Goal: Check status: Check status

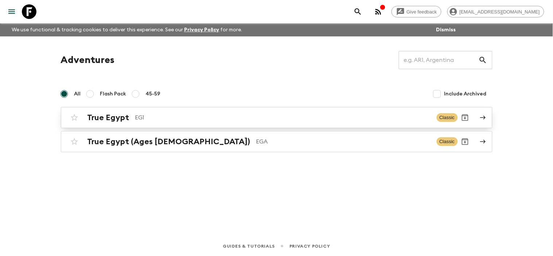
click at [476, 117] on link "True Egypt EG1 Classic" at bounding box center [277, 117] width 432 height 21
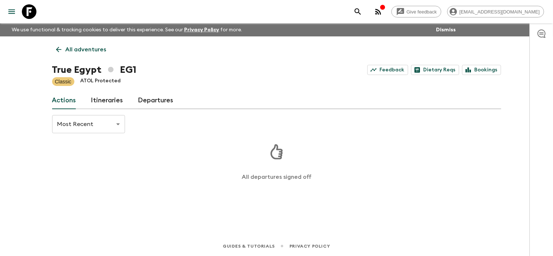
click at [150, 96] on link "Departures" at bounding box center [156, 101] width 36 height 18
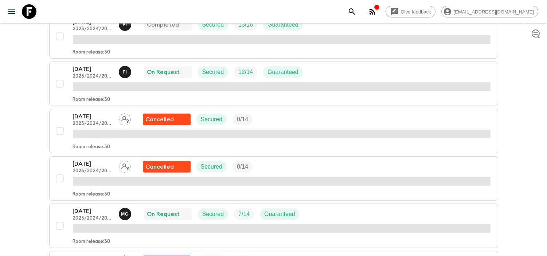
scroll to position [527, 0]
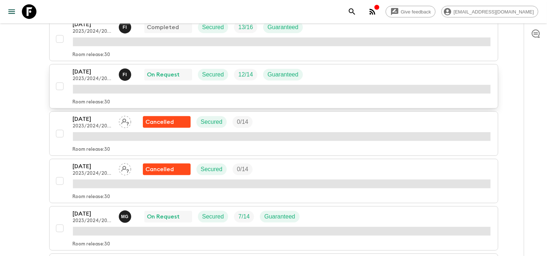
click at [94, 74] on p "[DATE]" at bounding box center [93, 71] width 40 height 9
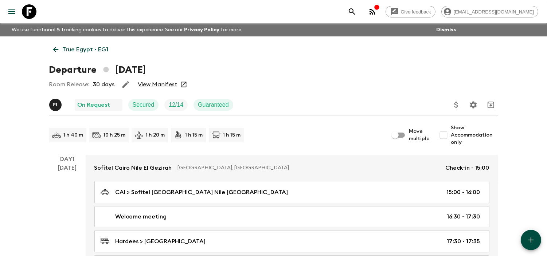
click at [166, 84] on link "View Manifest" at bounding box center [158, 84] width 40 height 7
